Goal: Task Accomplishment & Management: Manage account settings

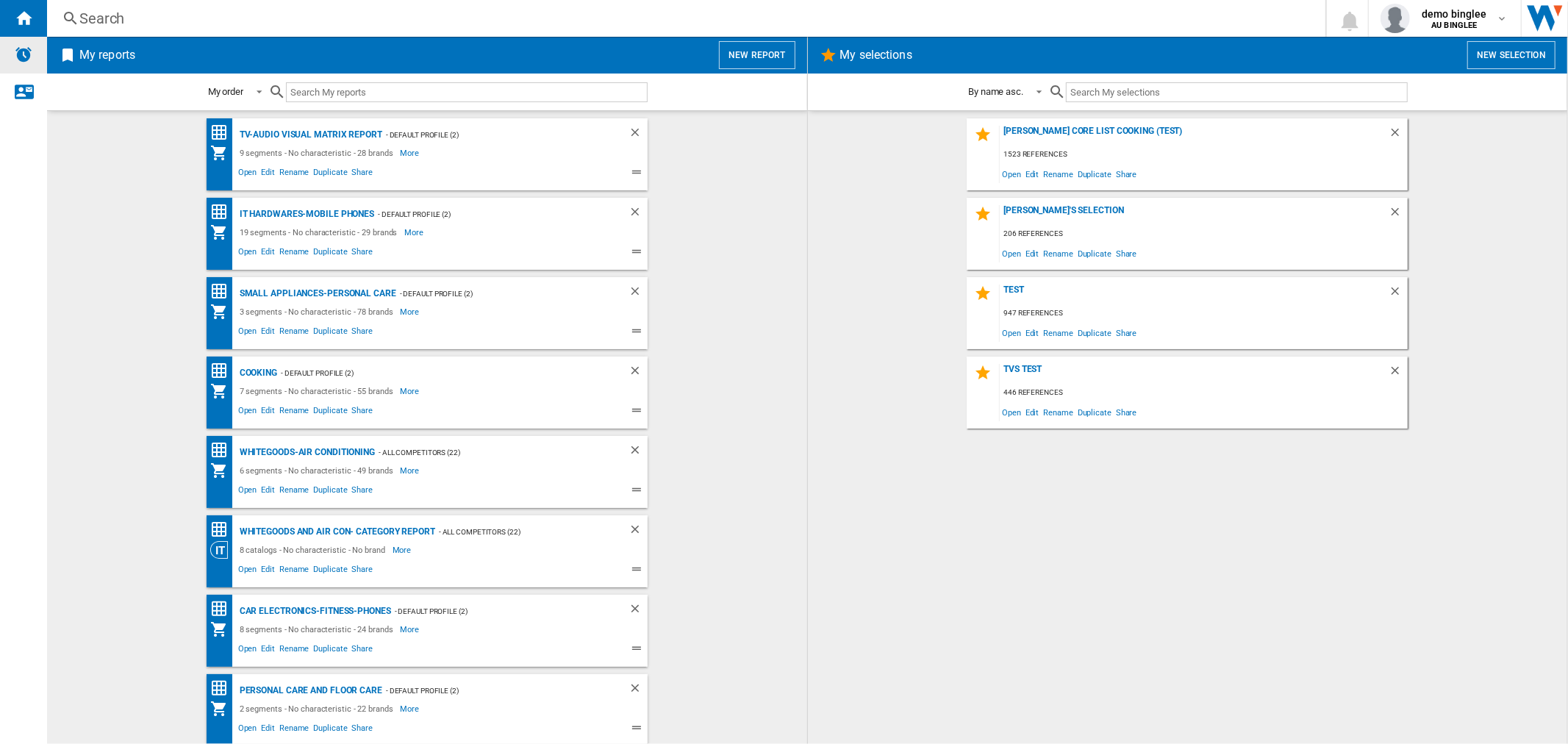
click at [27, 62] on img "Alerts" at bounding box center [23, 54] width 17 height 17
click at [1475, 11] on span "demo binglee" at bounding box center [1454, 13] width 66 height 14
click at [1427, 128] on button "Logout" at bounding box center [1440, 128] width 141 height 30
